Goal: Information Seeking & Learning: Learn about a topic

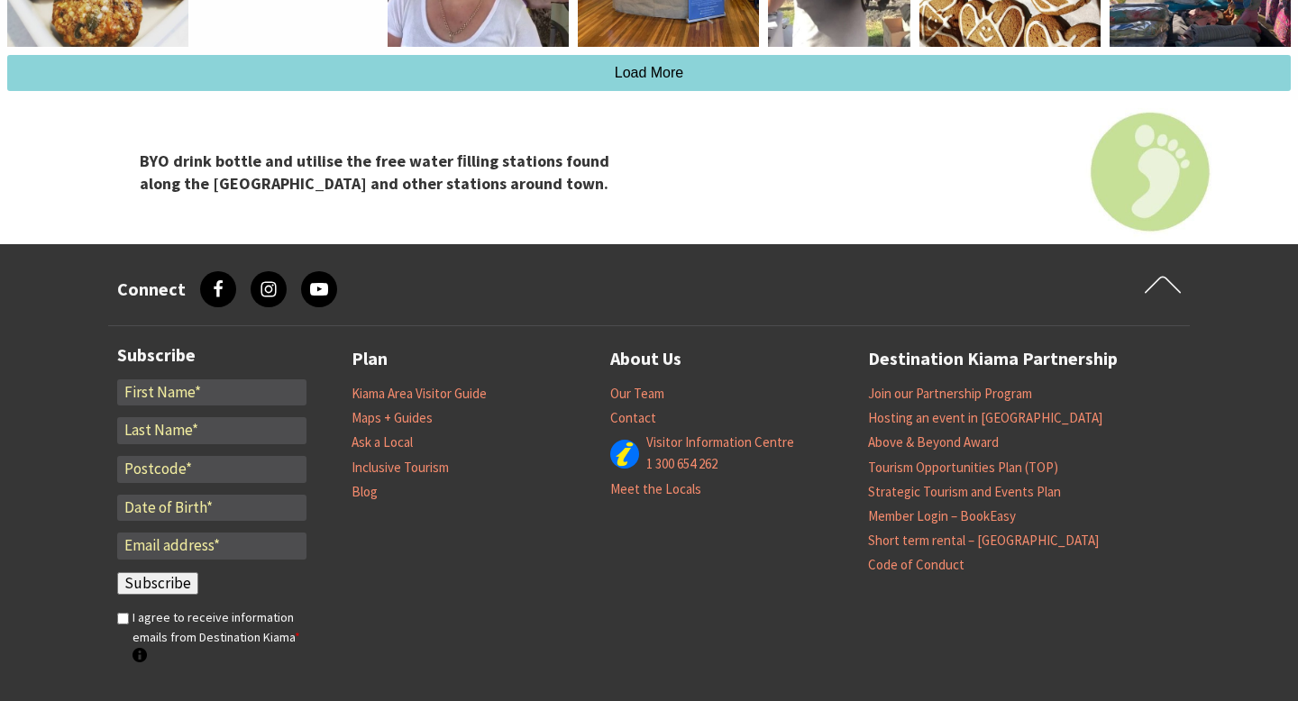
scroll to position [3935, 0]
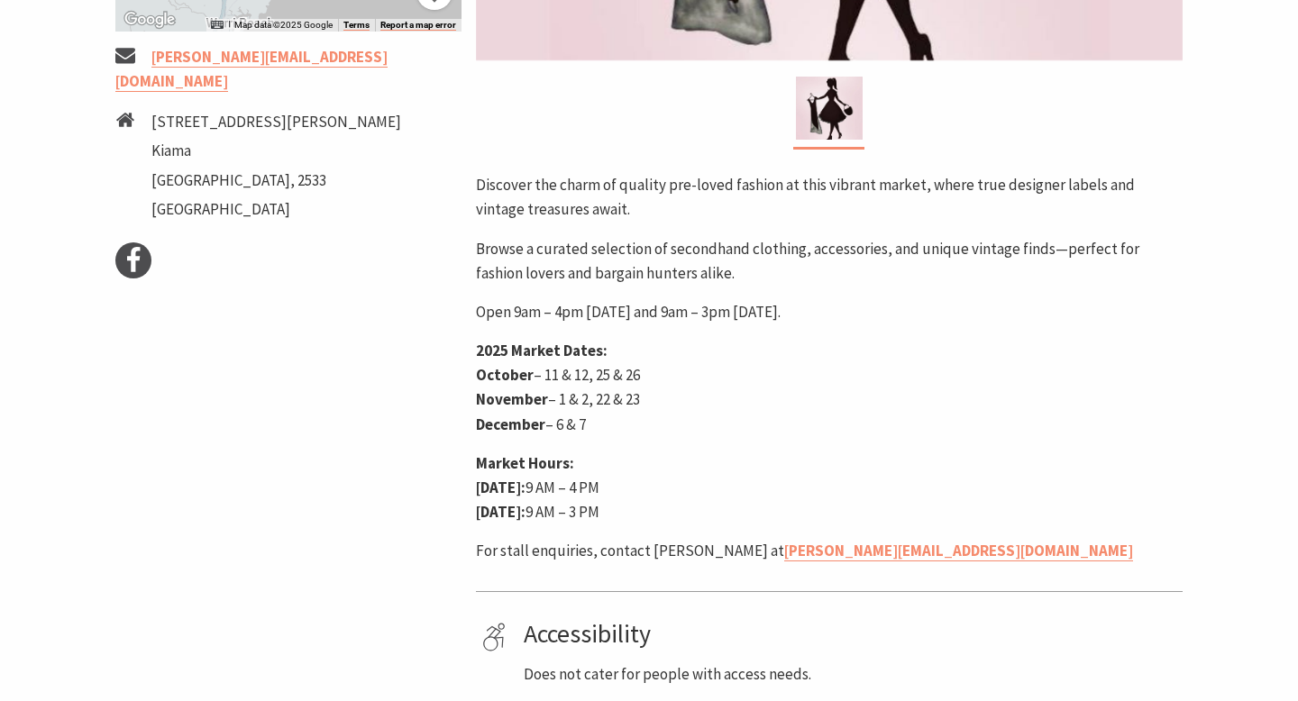
scroll to position [741, 0]
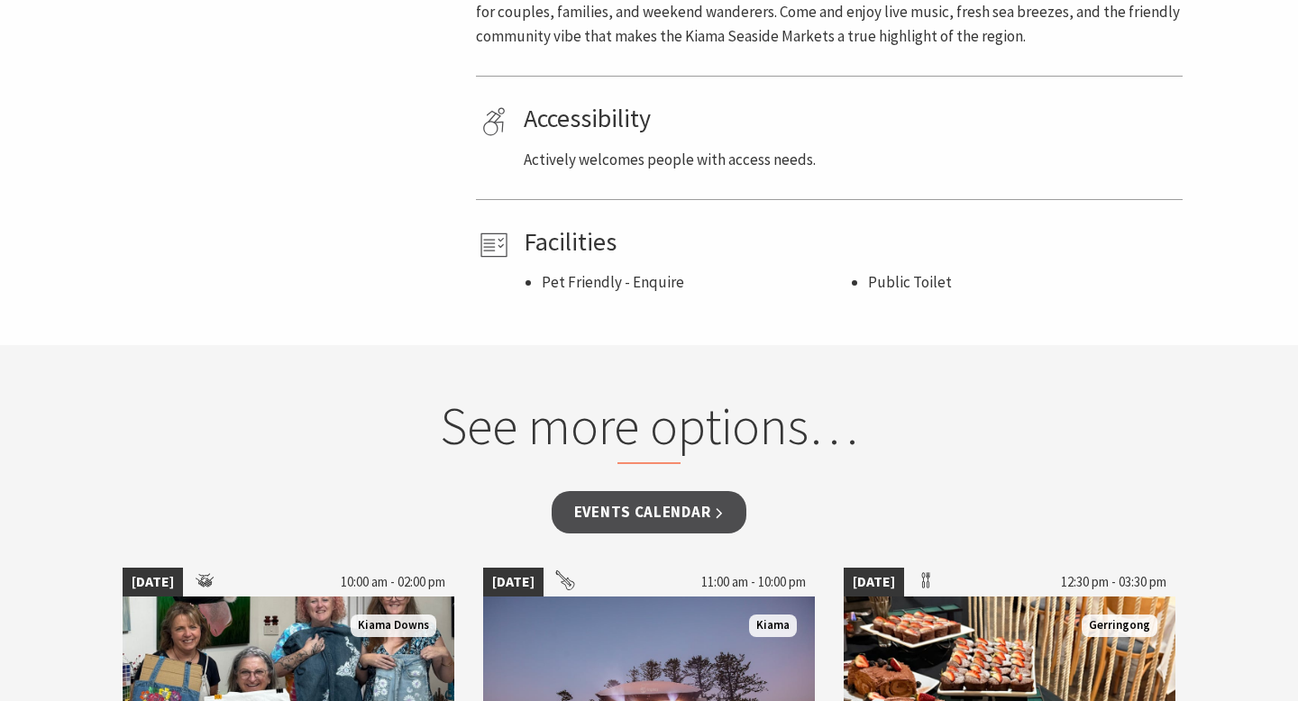
scroll to position [1145, 0]
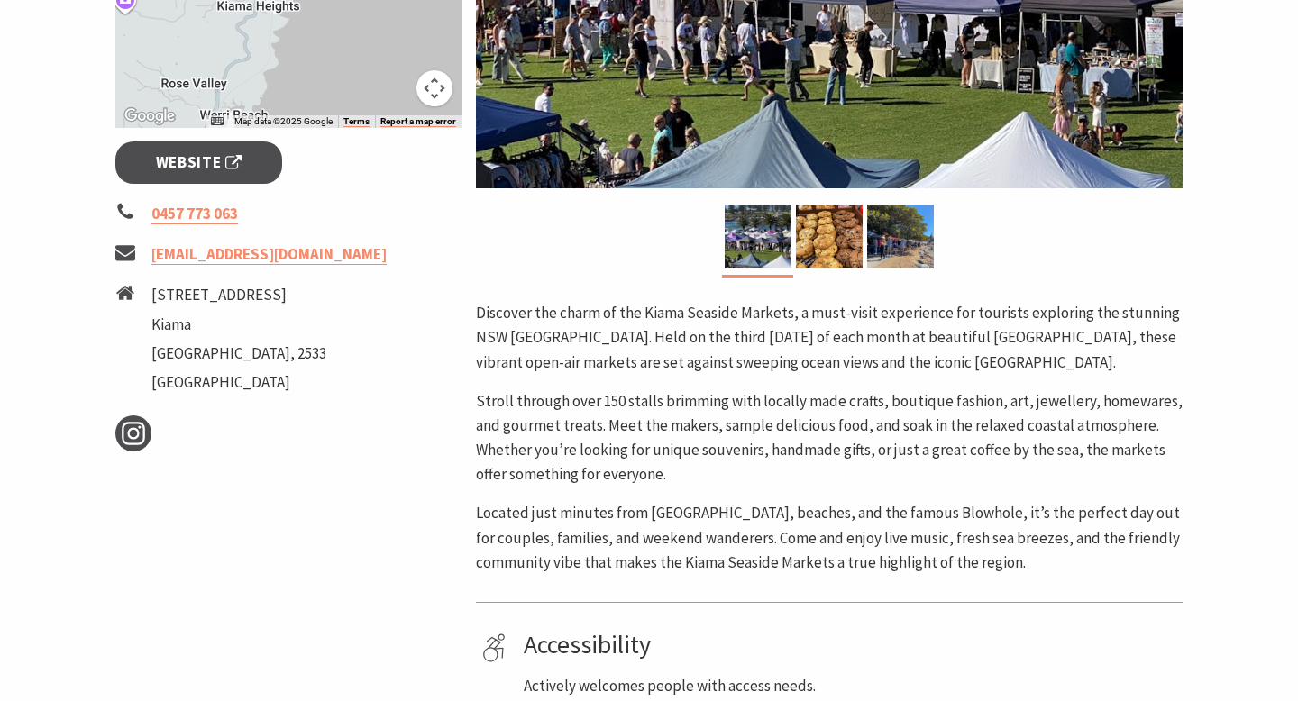
scroll to position [574, 0]
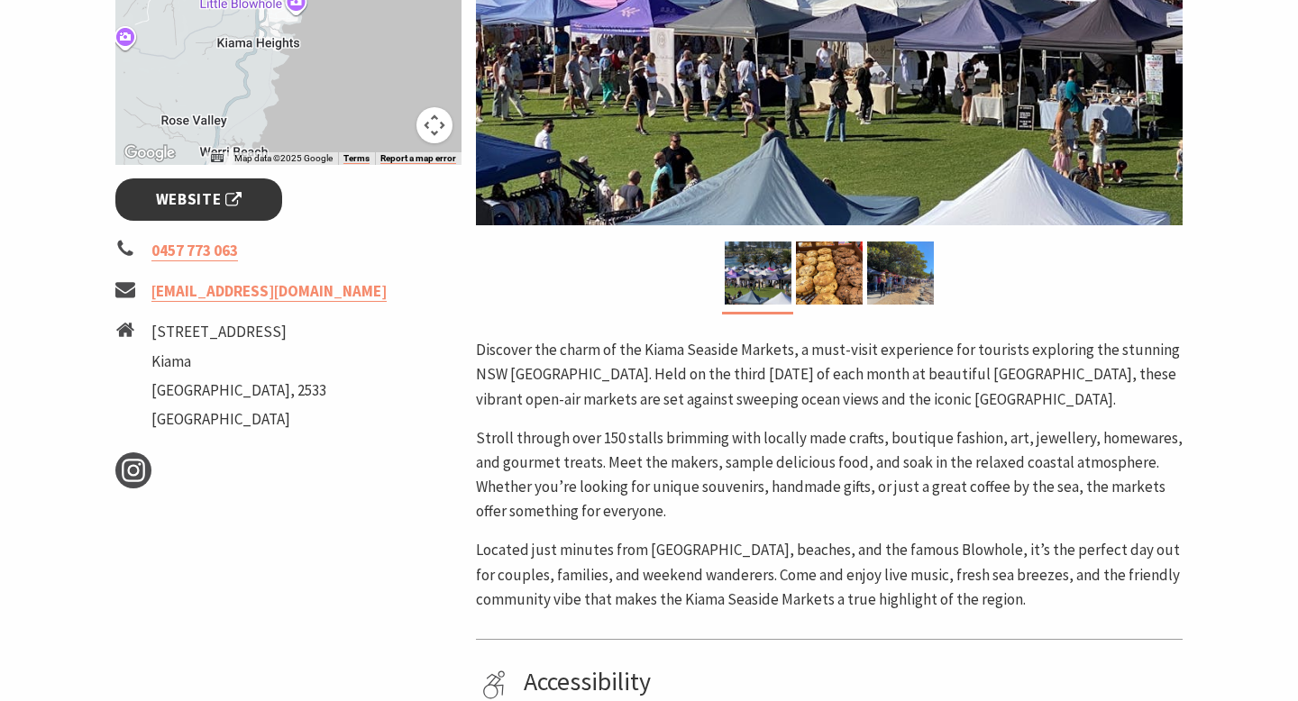
click at [223, 210] on span "Website" at bounding box center [199, 200] width 87 height 24
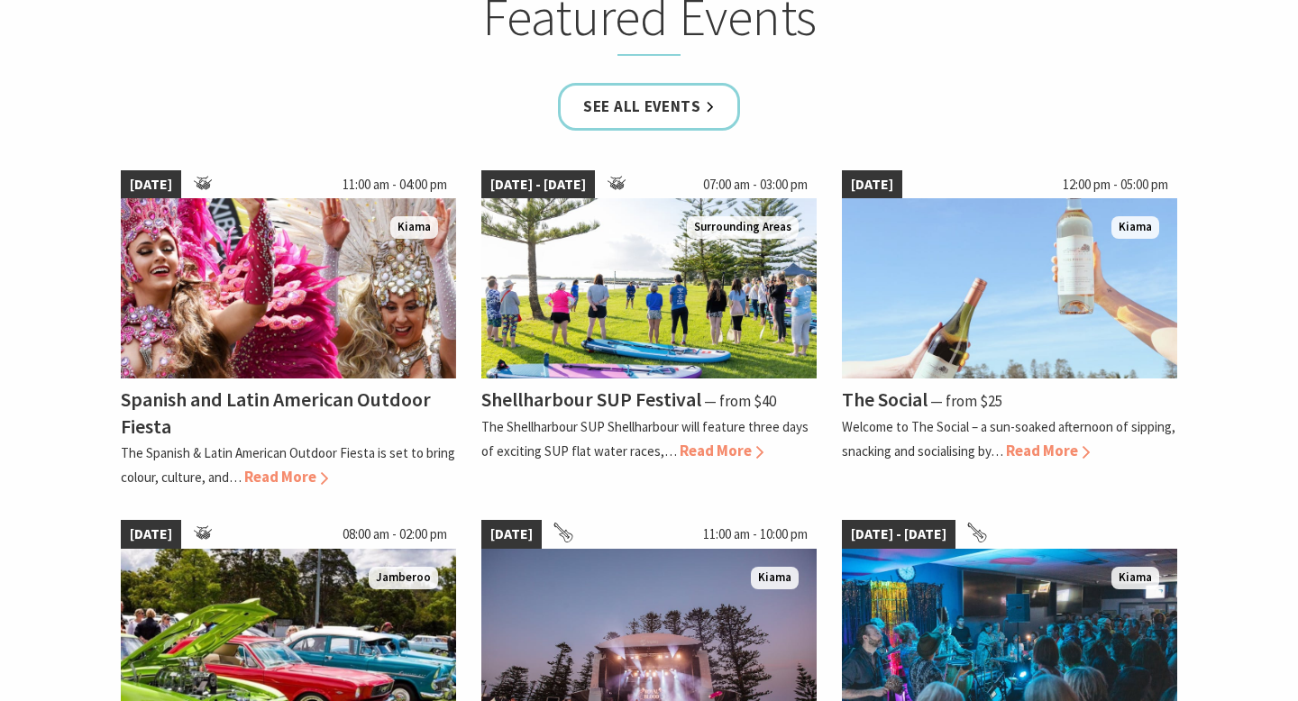
scroll to position [1191, 0]
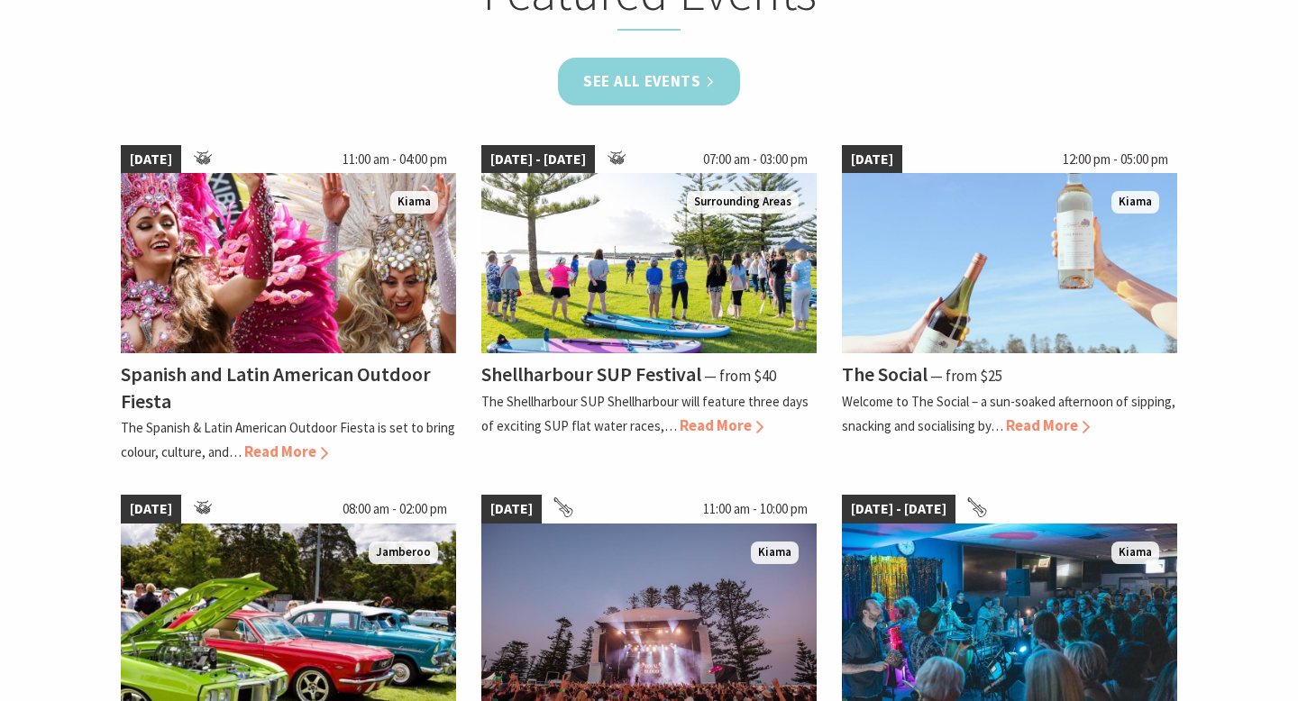
click at [682, 66] on link "See all Events" at bounding box center [649, 82] width 182 height 48
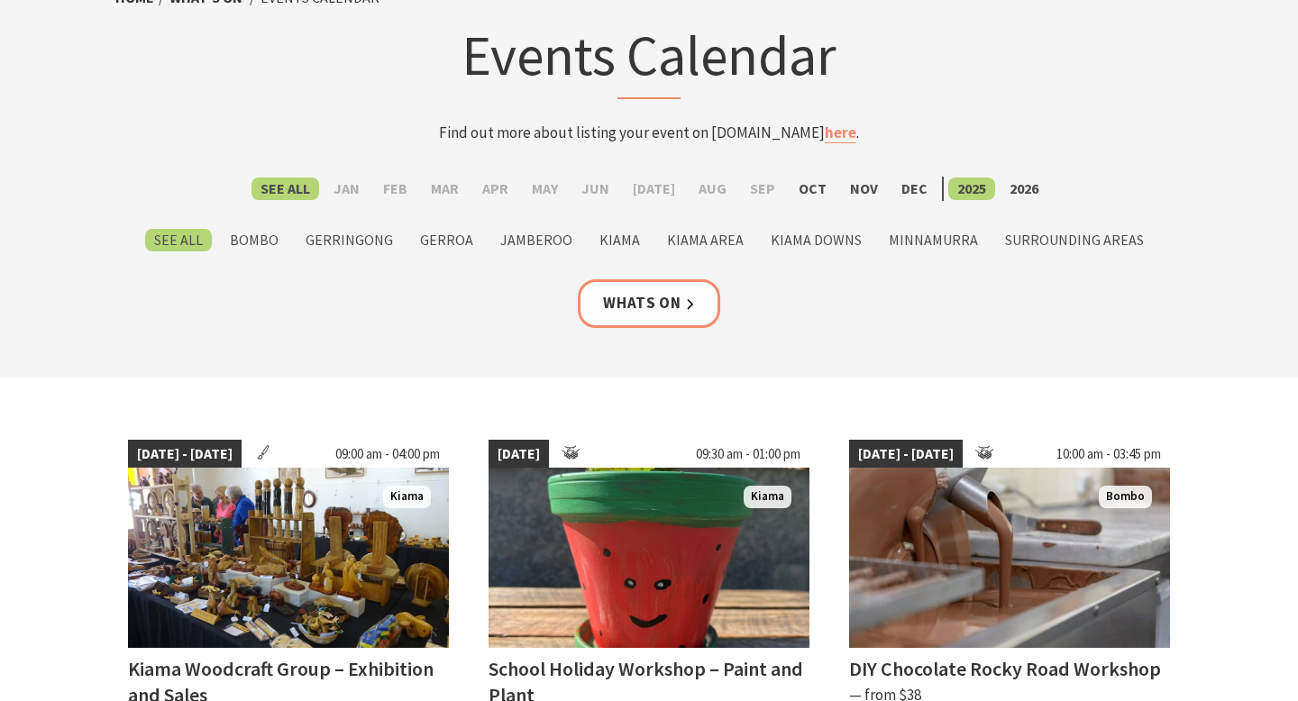
scroll to position [120, 0]
click at [793, 190] on label "Oct" at bounding box center [813, 189] width 46 height 23
click at [0, 0] on input "Oct" at bounding box center [0, 0] width 0 height 0
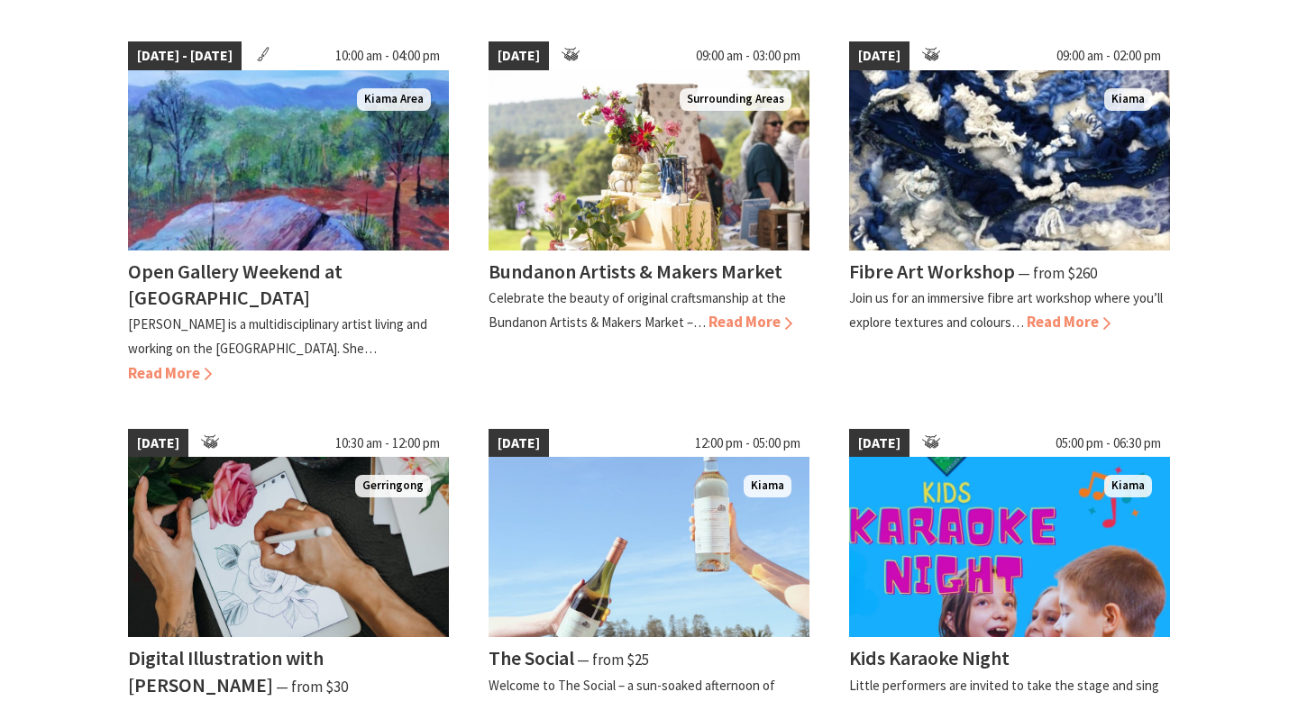
scroll to position [1368, 0]
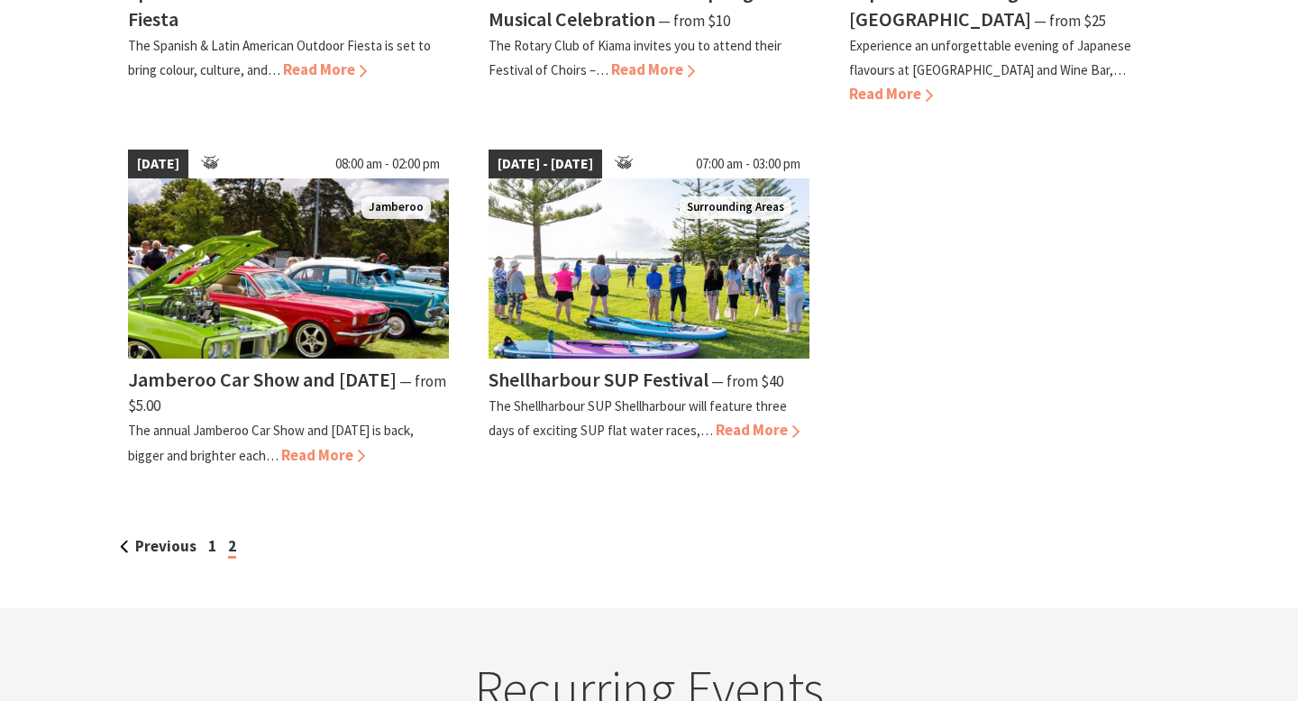
scroll to position [1157, 0]
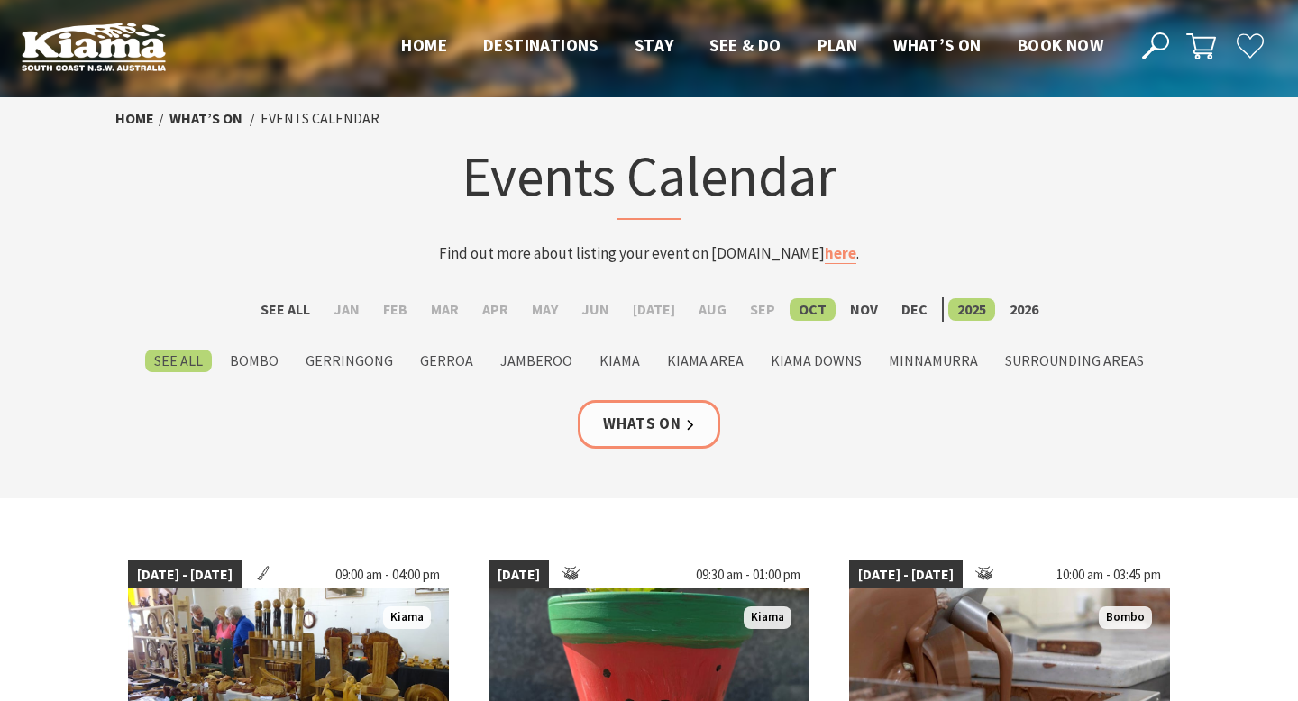
scroll to position [120, 0]
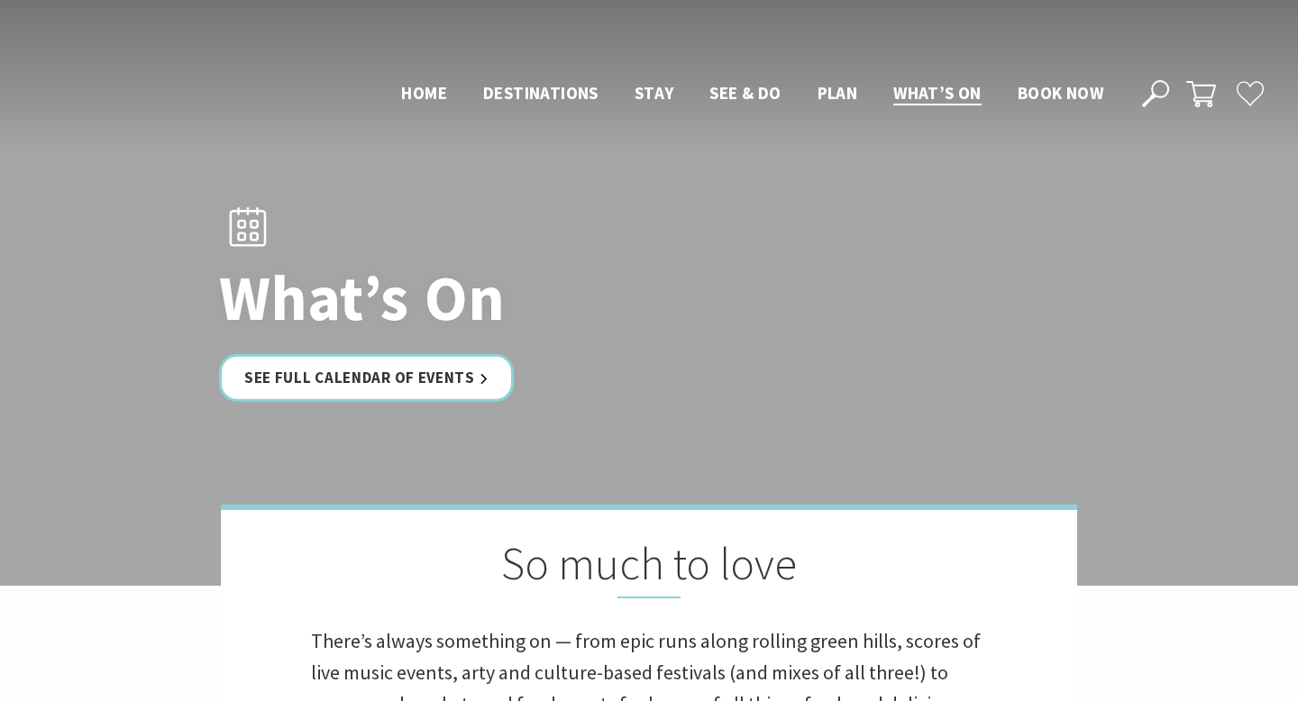
scroll to position [1193, 0]
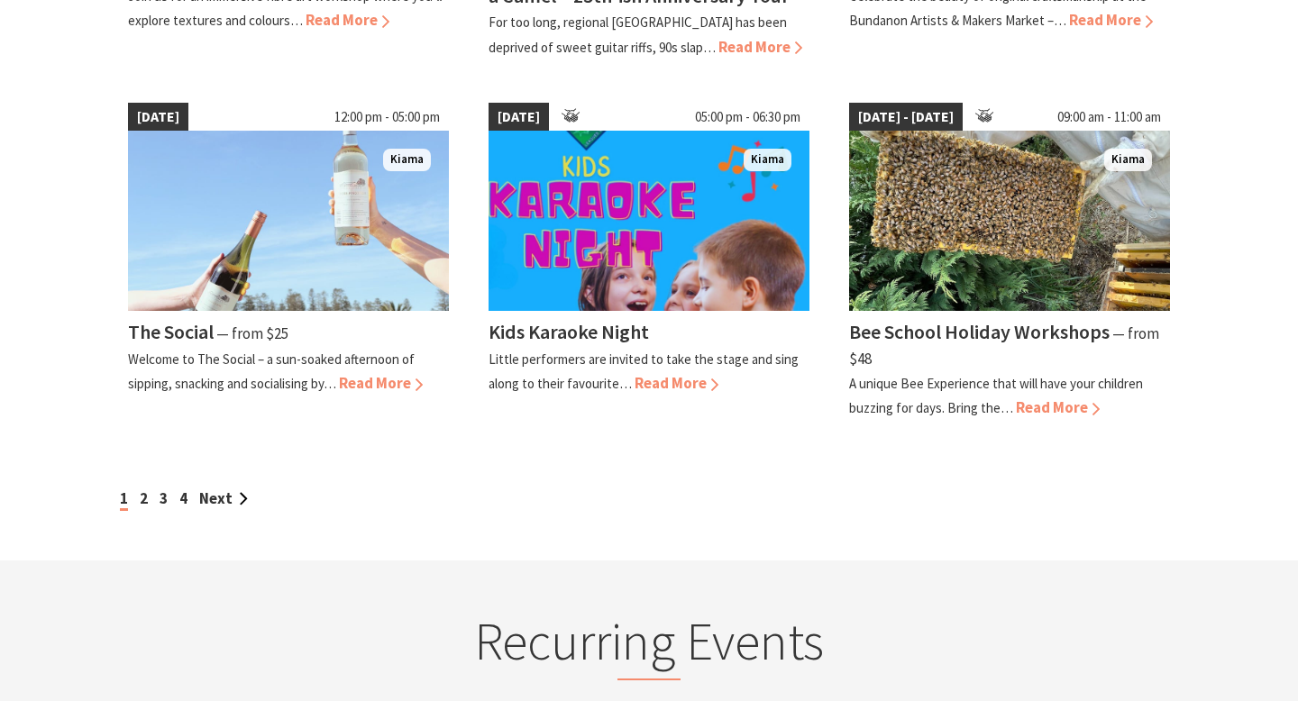
scroll to position [1600, 0]
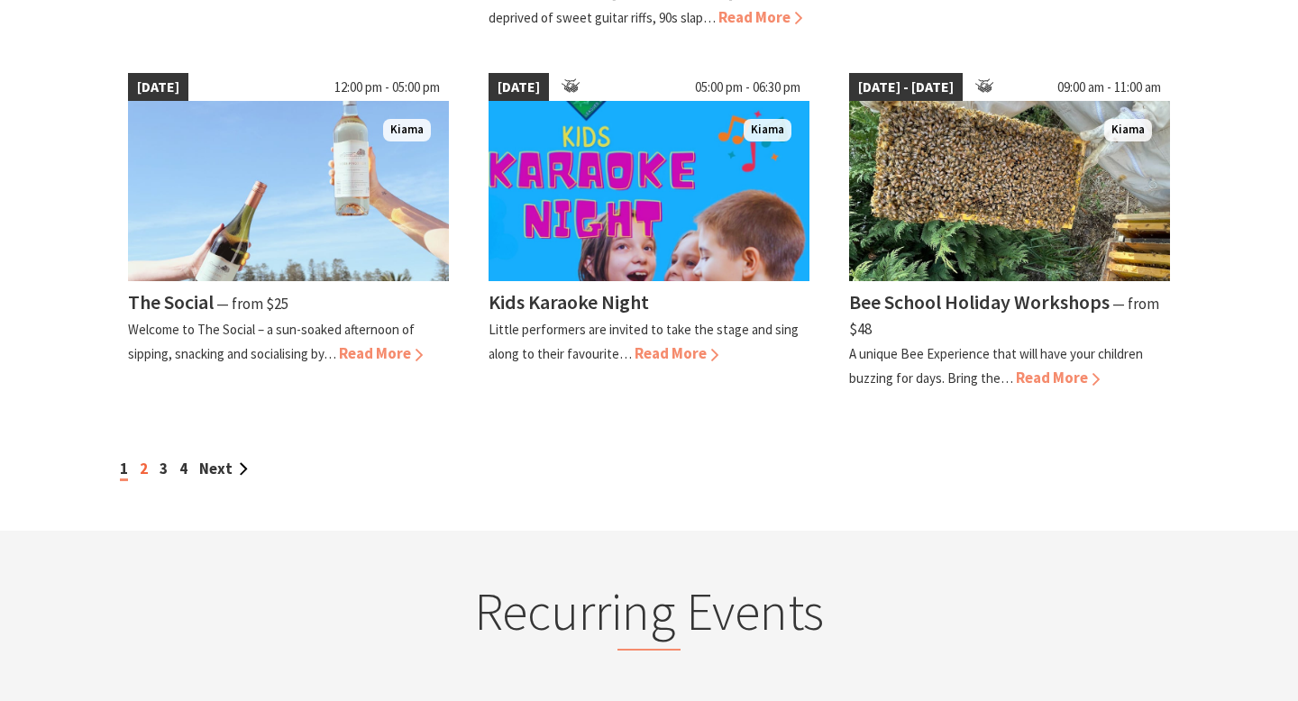
click at [144, 463] on link "2" at bounding box center [144, 469] width 8 height 20
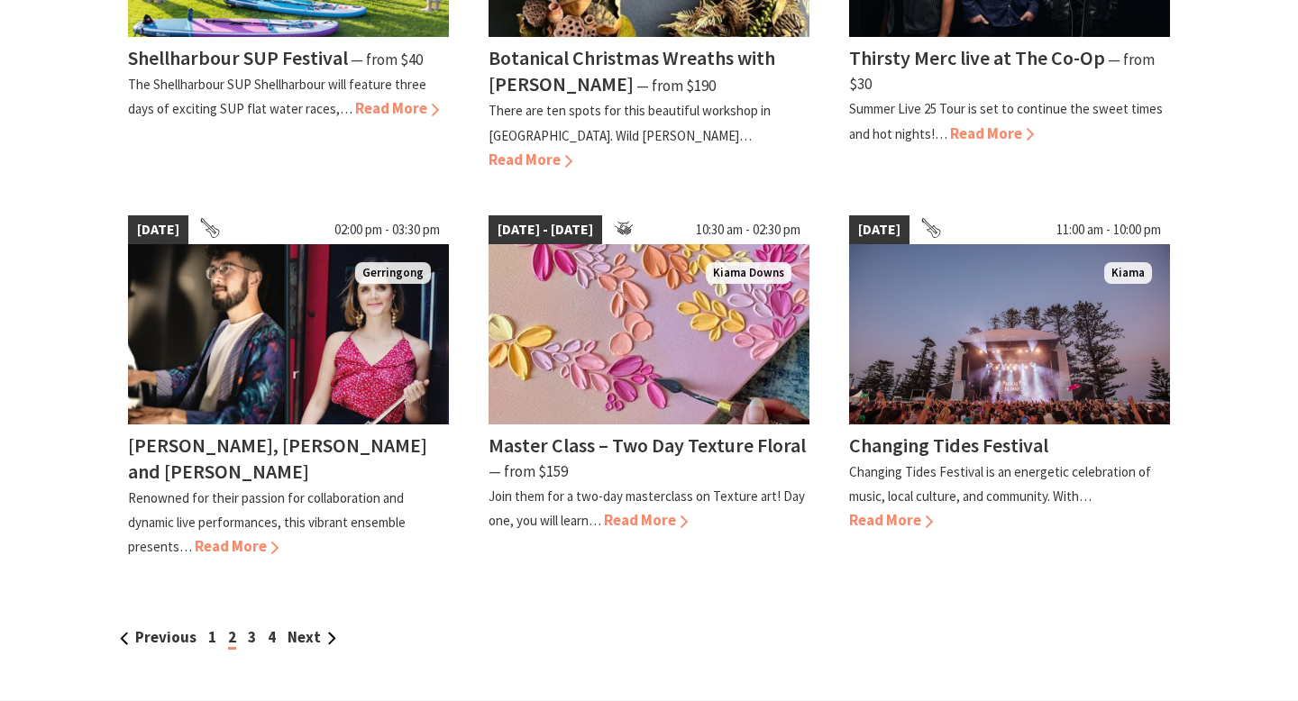
scroll to position [1487, 0]
